Goal: Find specific page/section: Find specific page/section

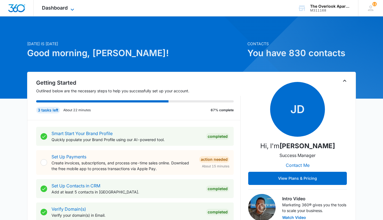
click at [60, 7] on span "Dashboard" at bounding box center [55, 8] width 26 height 6
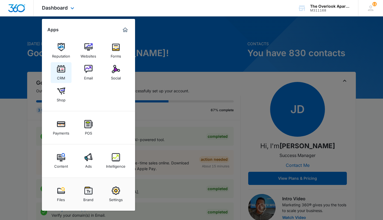
click at [57, 67] on img at bounding box center [61, 69] width 8 height 8
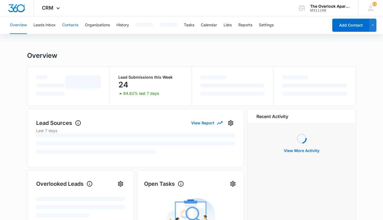
click at [67, 24] on button "Contacts" at bounding box center [70, 25] width 16 height 18
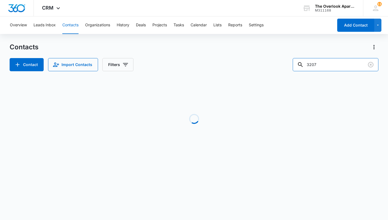
drag, startPoint x: 331, startPoint y: 65, endPoint x: 283, endPoint y: 71, distance: 48.1
click at [271, 70] on div "Contact Import Contacts Filters 3207" at bounding box center [194, 64] width 368 height 13
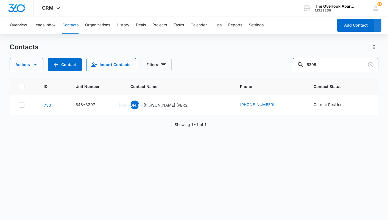
type input "5305"
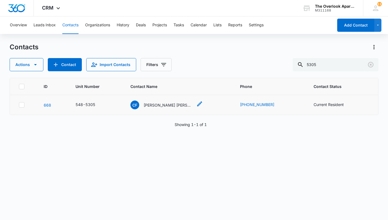
click at [155, 105] on p "[PERSON_NAME] [PERSON_NAME]" at bounding box center [167, 105] width 49 height 6
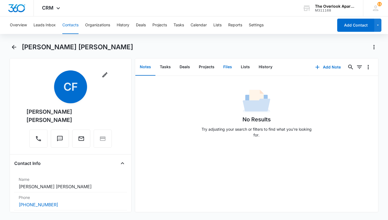
click at [224, 65] on button "Files" at bounding box center [228, 67] width 18 height 17
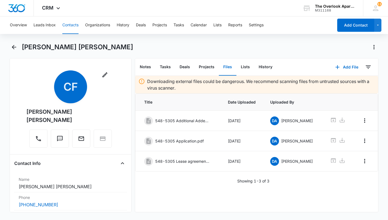
drag, startPoint x: 224, startPoint y: 65, endPoint x: 173, endPoint y: 197, distance: 141.2
click at [172, 198] on div "Downloading external files could be dangerous. We recommend scanning files from…" at bounding box center [256, 144] width 243 height 136
click at [331, 121] on icon at bounding box center [333, 120] width 7 height 7
click at [66, 26] on button "Contacts" at bounding box center [70, 25] width 16 height 18
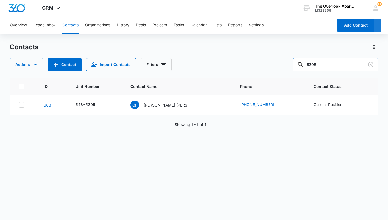
click at [318, 62] on input "5305" at bounding box center [335, 64] width 86 height 13
click at [322, 64] on input "5305" at bounding box center [335, 64] width 86 height 13
type input "5306"
click at [173, 107] on p "[PERSON_NAME] & [PERSON_NAME]" at bounding box center [167, 105] width 49 height 6
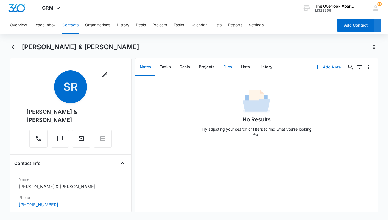
click at [230, 71] on button "Files" at bounding box center [228, 67] width 18 height 17
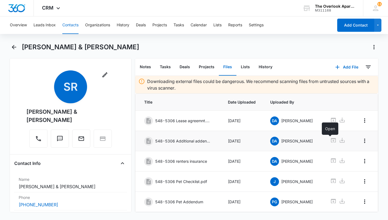
click at [331, 141] on icon at bounding box center [333, 140] width 5 height 4
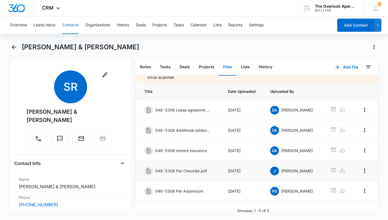
scroll to position [16, 0]
